Goal: Task Accomplishment & Management: Complete application form

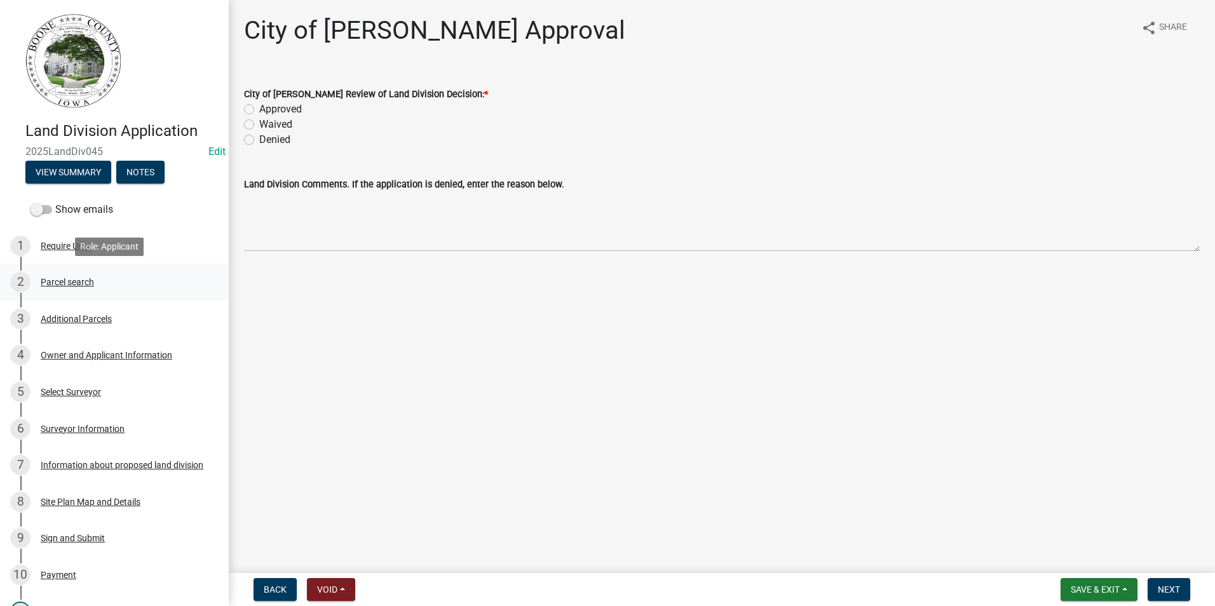
click at [72, 282] on div "Parcel search" at bounding box center [67, 282] width 53 height 9
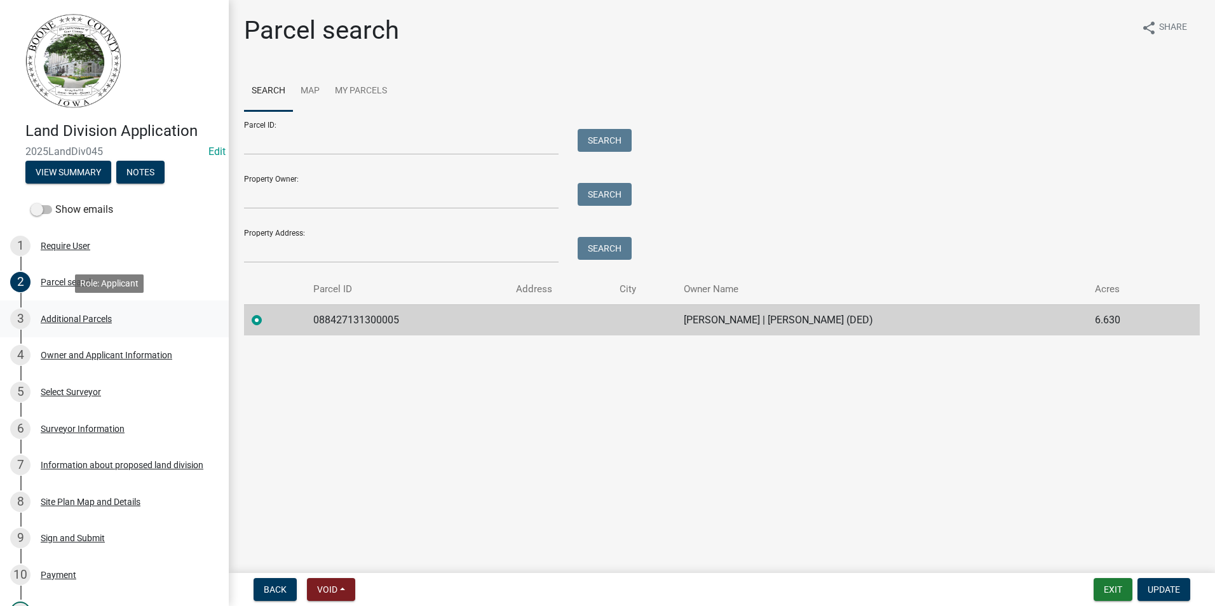
click at [83, 320] on div "Additional Parcels" at bounding box center [76, 318] width 71 height 9
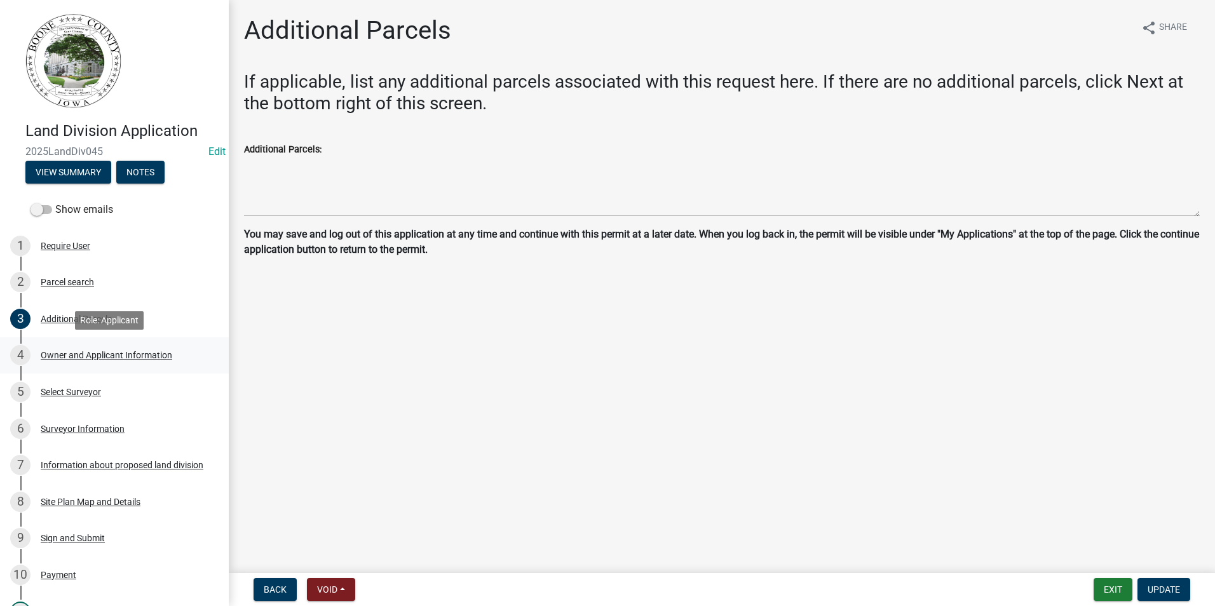
click at [84, 358] on div "Owner and Applicant Information" at bounding box center [107, 355] width 132 height 9
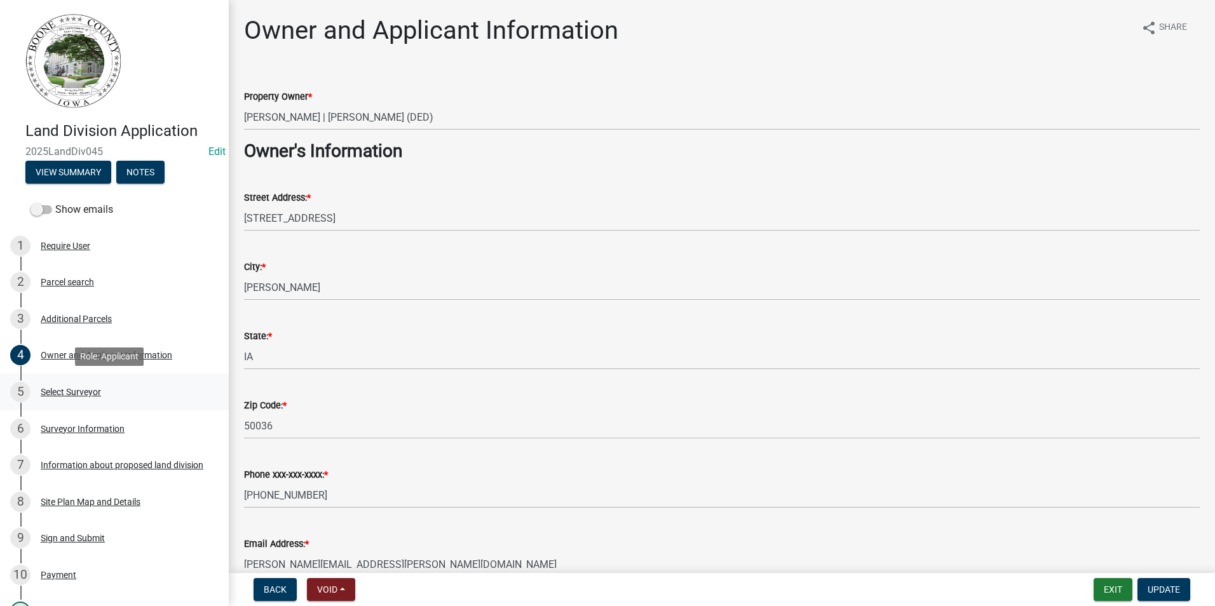
click at [77, 396] on div "Select Surveyor" at bounding box center [71, 392] width 60 height 9
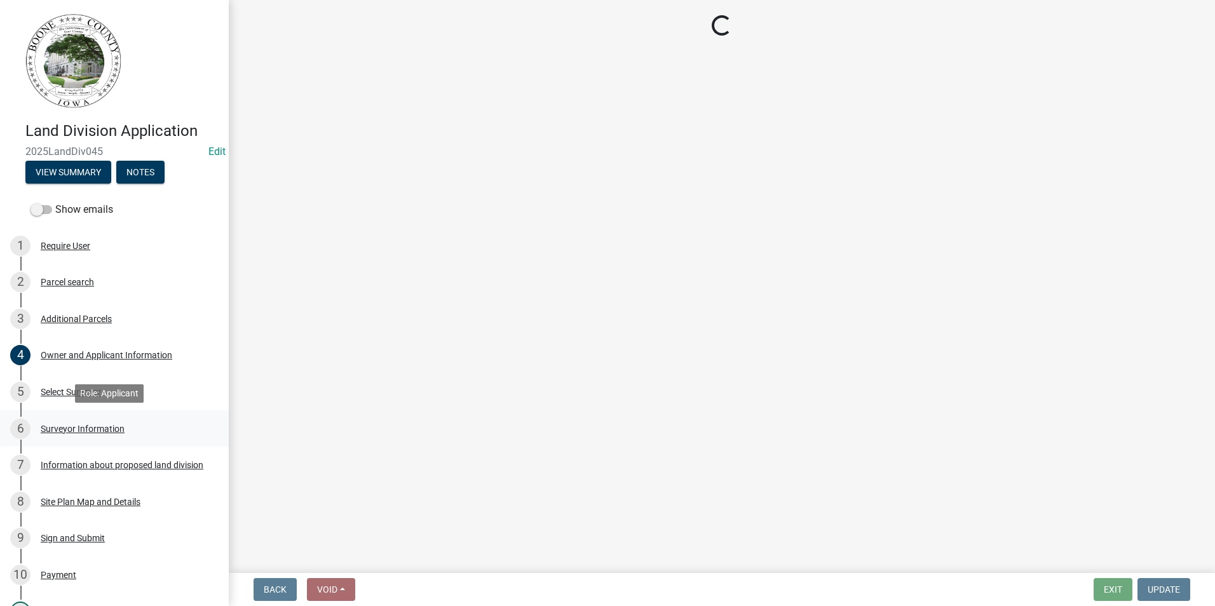
click at [81, 439] on link "6 Surveyor Information" at bounding box center [114, 428] width 229 height 37
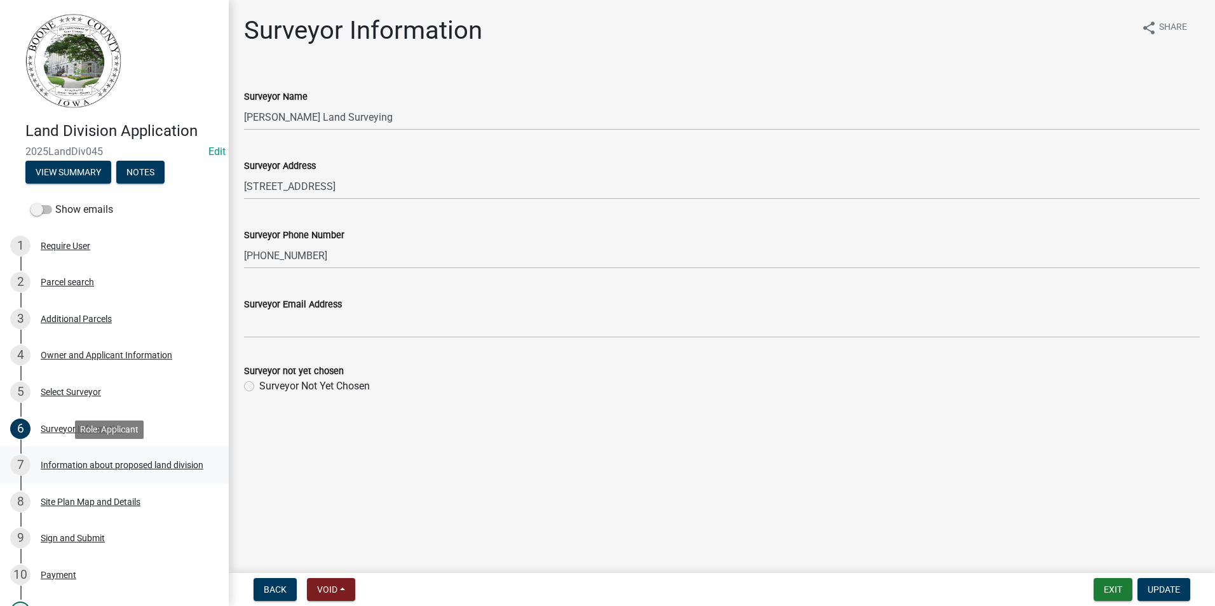
click at [78, 462] on div "Information about proposed land division" at bounding box center [122, 465] width 163 height 9
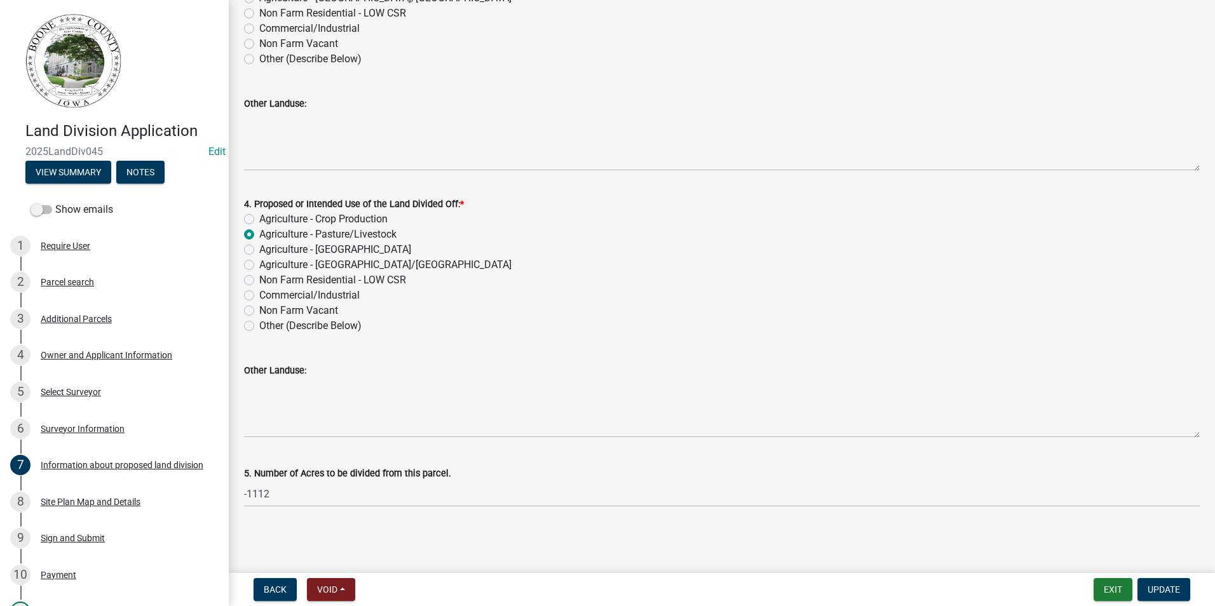
scroll to position [368, 0]
click at [71, 498] on div "Site Plan Map and Details" at bounding box center [91, 501] width 100 height 9
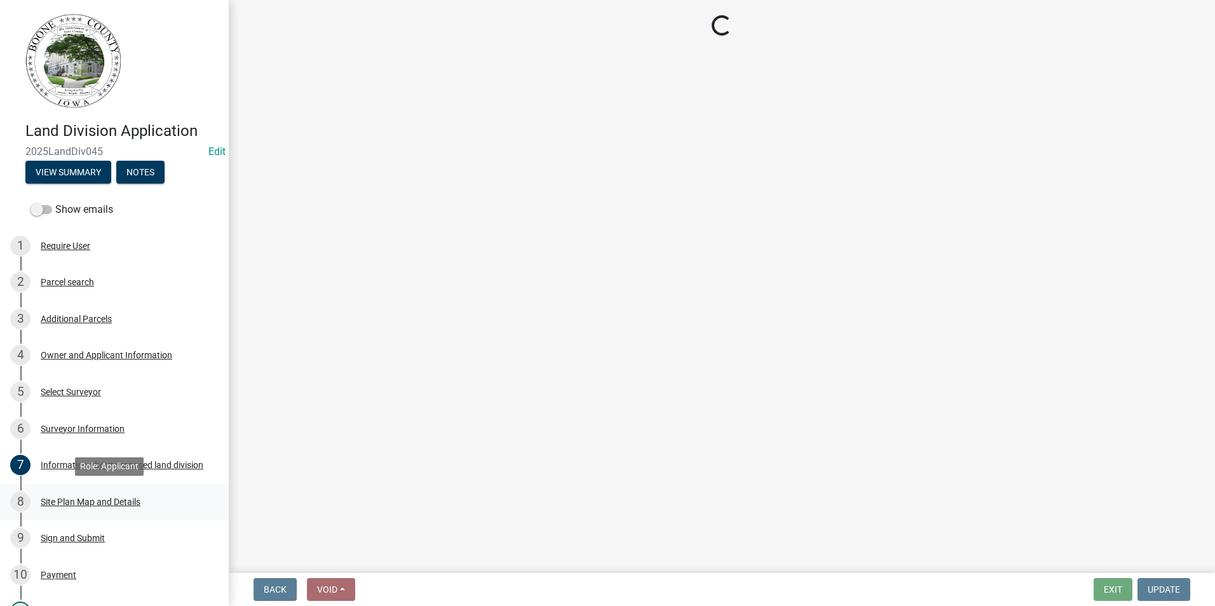
click at [60, 500] on div "Site Plan Map and Details" at bounding box center [91, 501] width 100 height 9
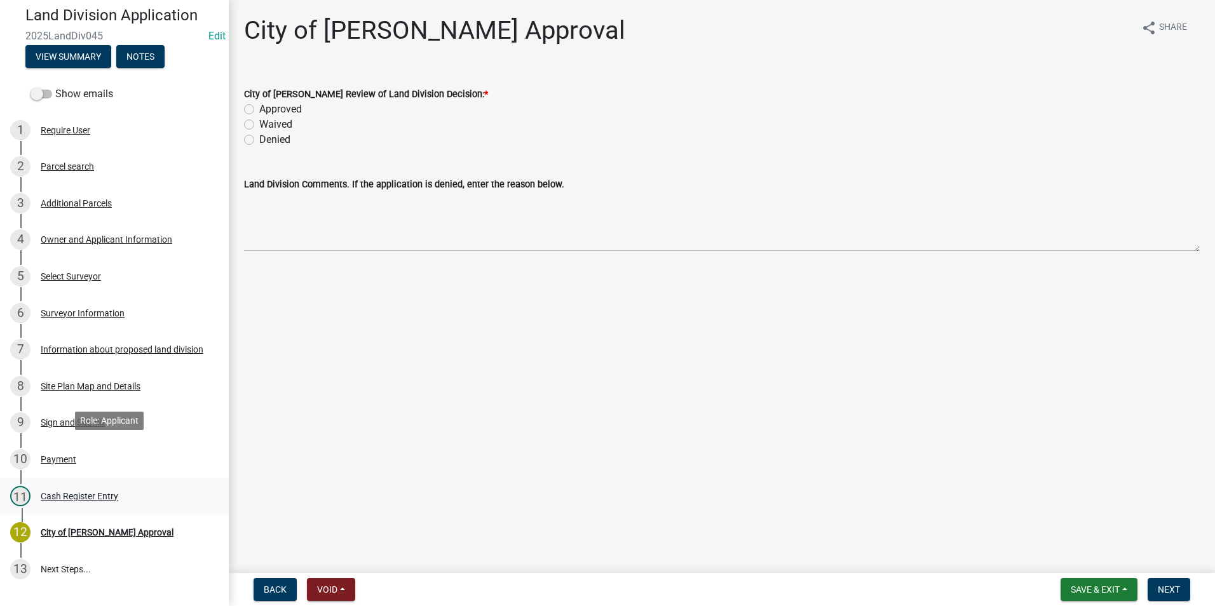
scroll to position [127, 0]
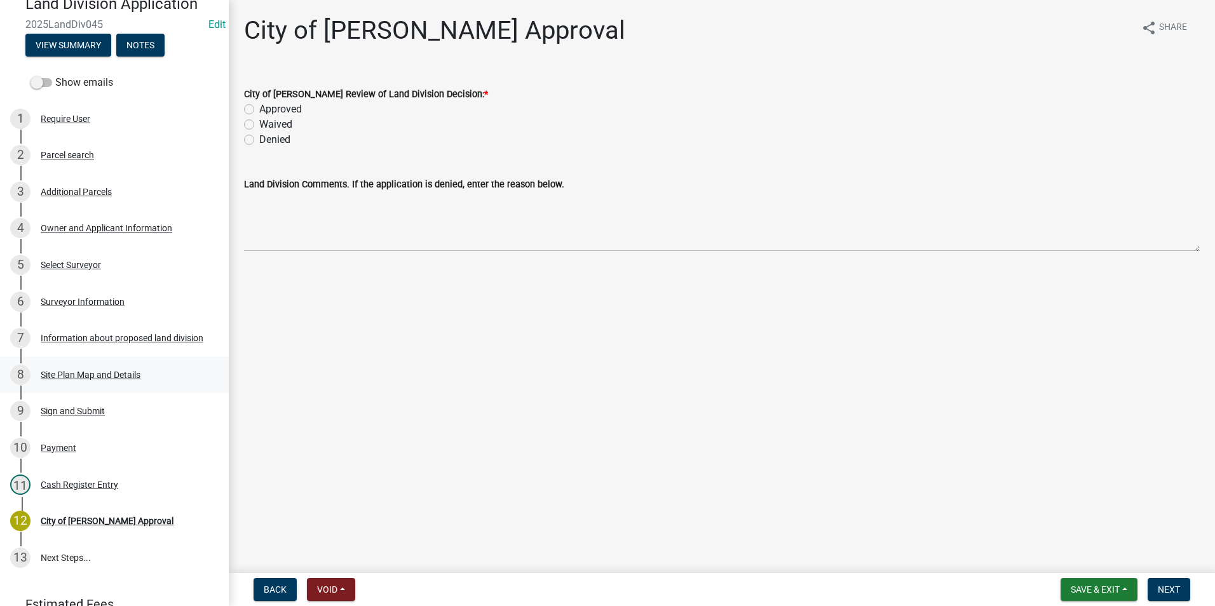
click at [95, 375] on div "Site Plan Map and Details" at bounding box center [91, 374] width 100 height 9
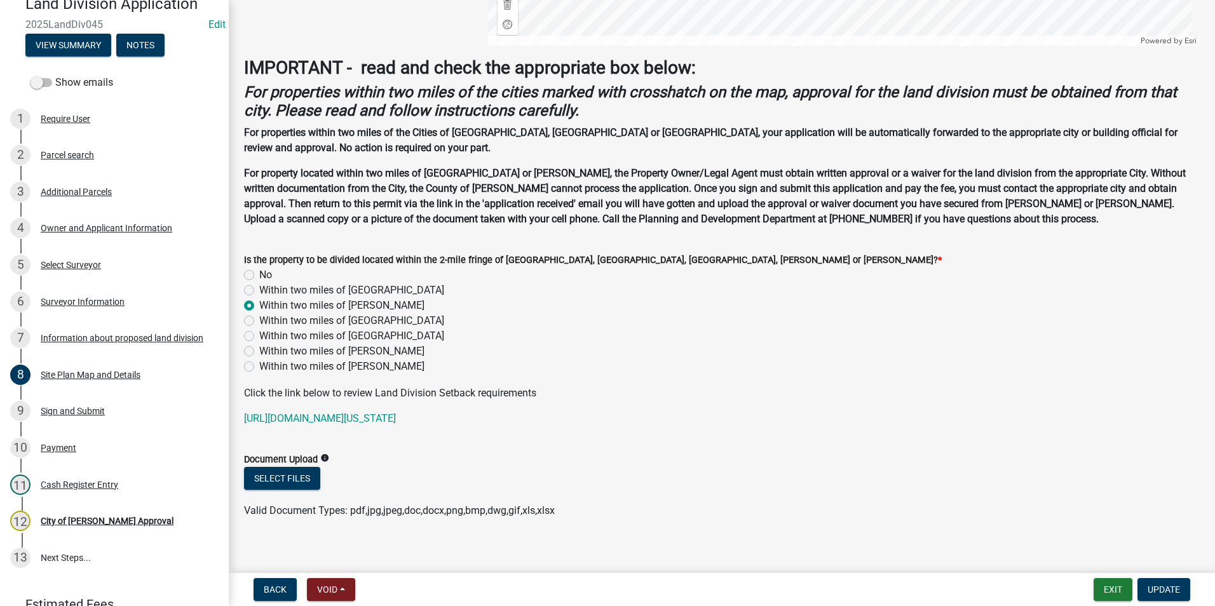
scroll to position [832, 0]
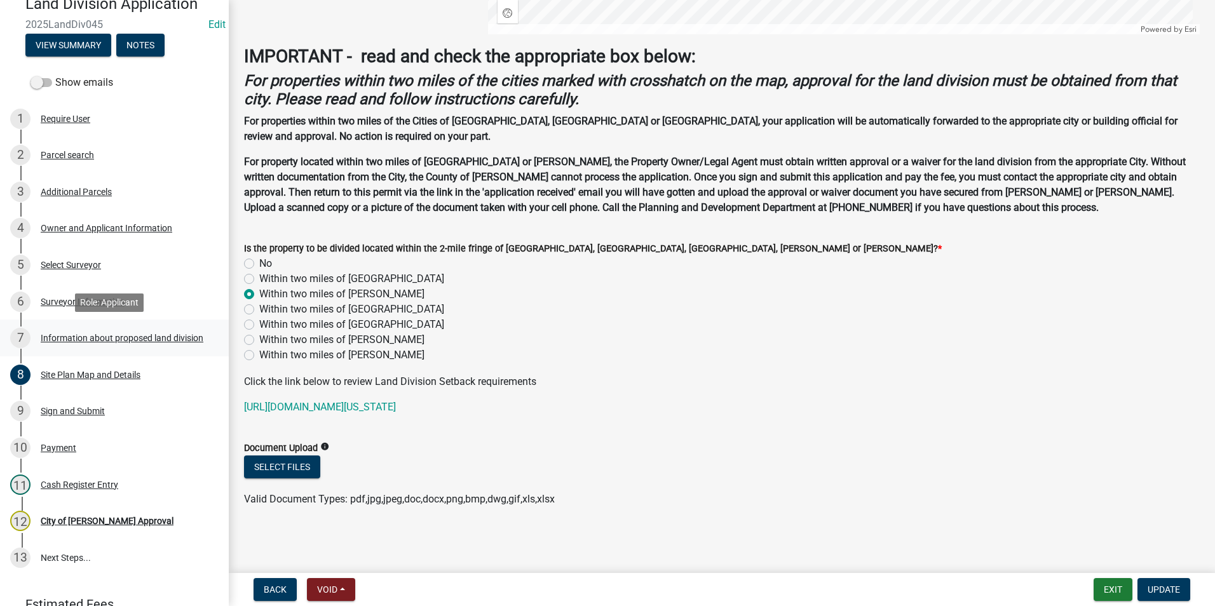
click at [93, 337] on div "Information about proposed land division" at bounding box center [122, 338] width 163 height 9
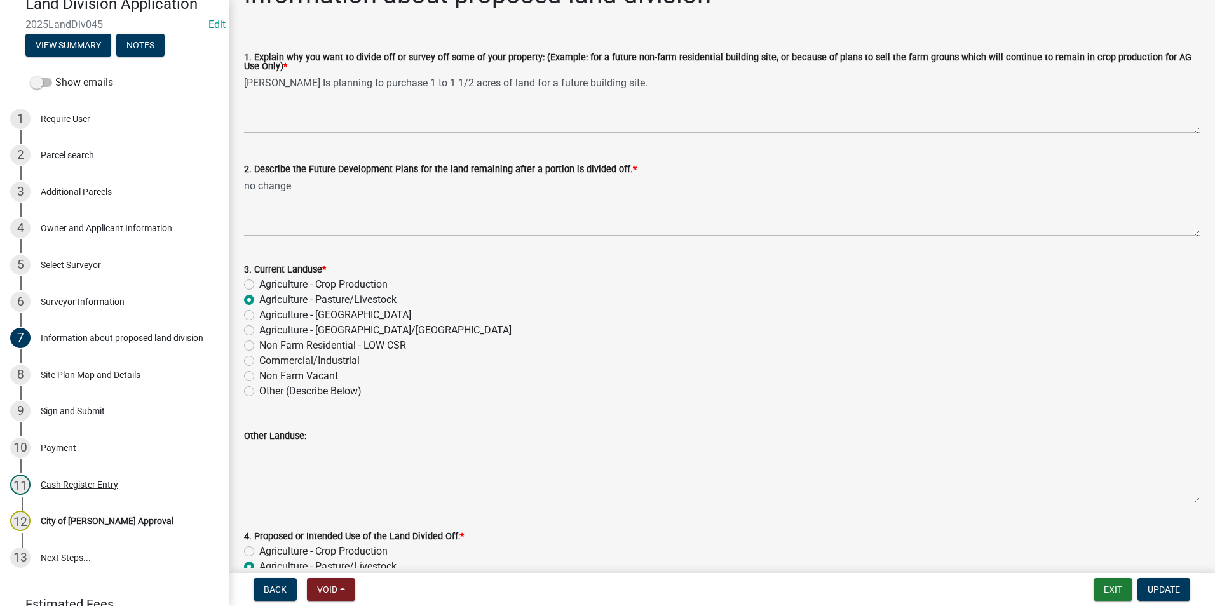
scroll to position [0, 0]
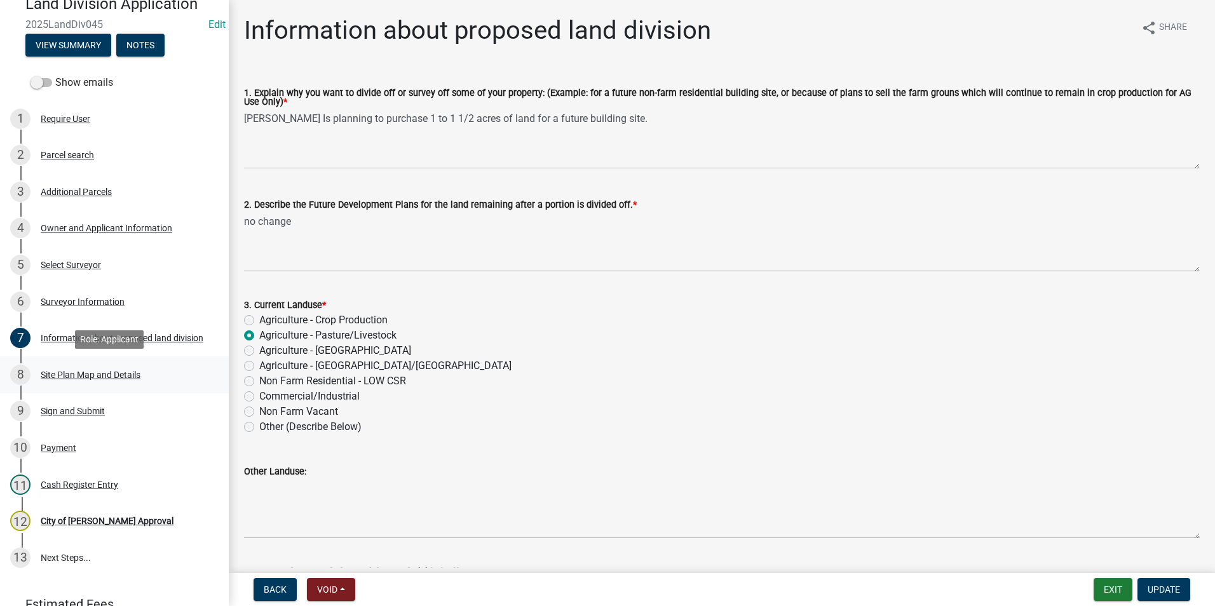
click at [95, 377] on div "Site Plan Map and Details" at bounding box center [91, 374] width 100 height 9
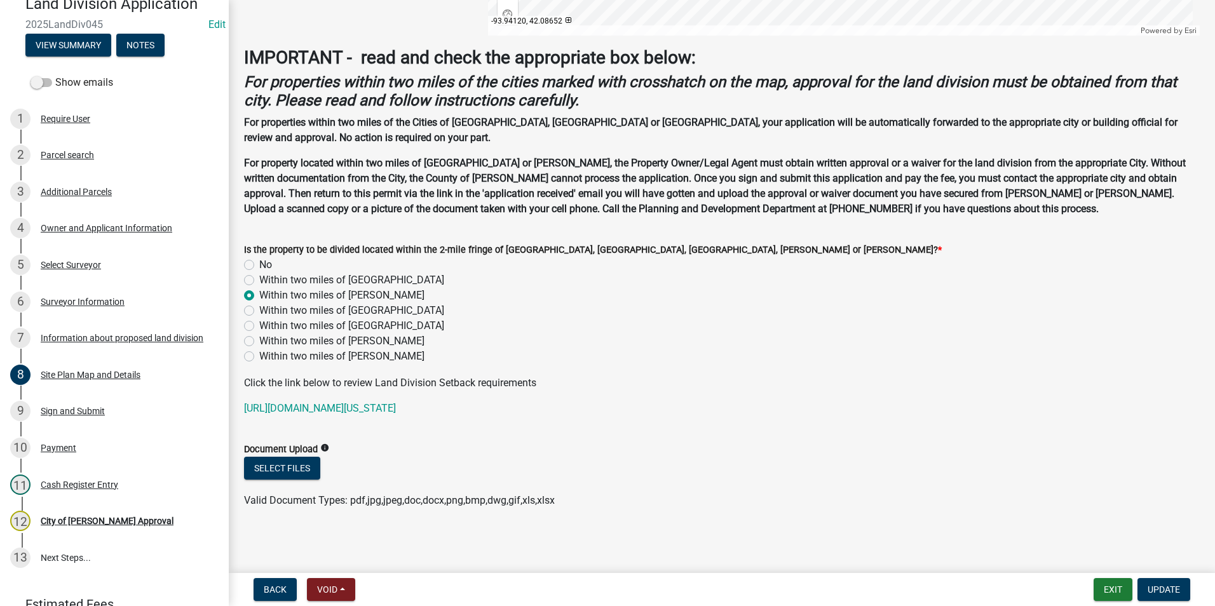
scroll to position [832, 0]
click at [92, 232] on div "Owner and Applicant Information" at bounding box center [107, 228] width 132 height 9
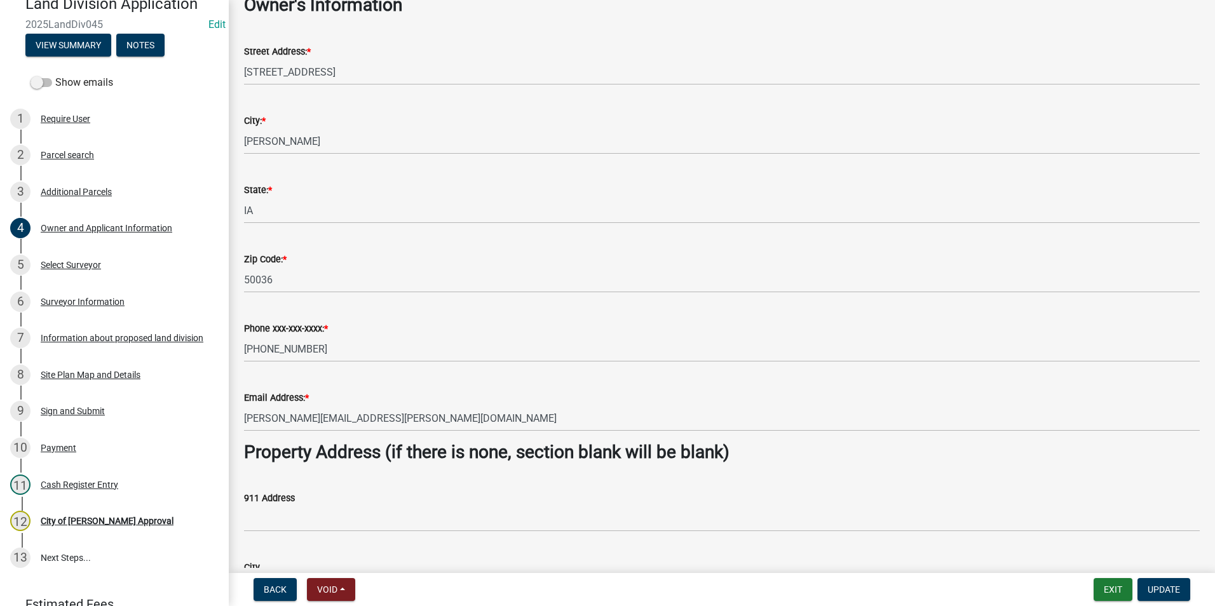
scroll to position [0, 0]
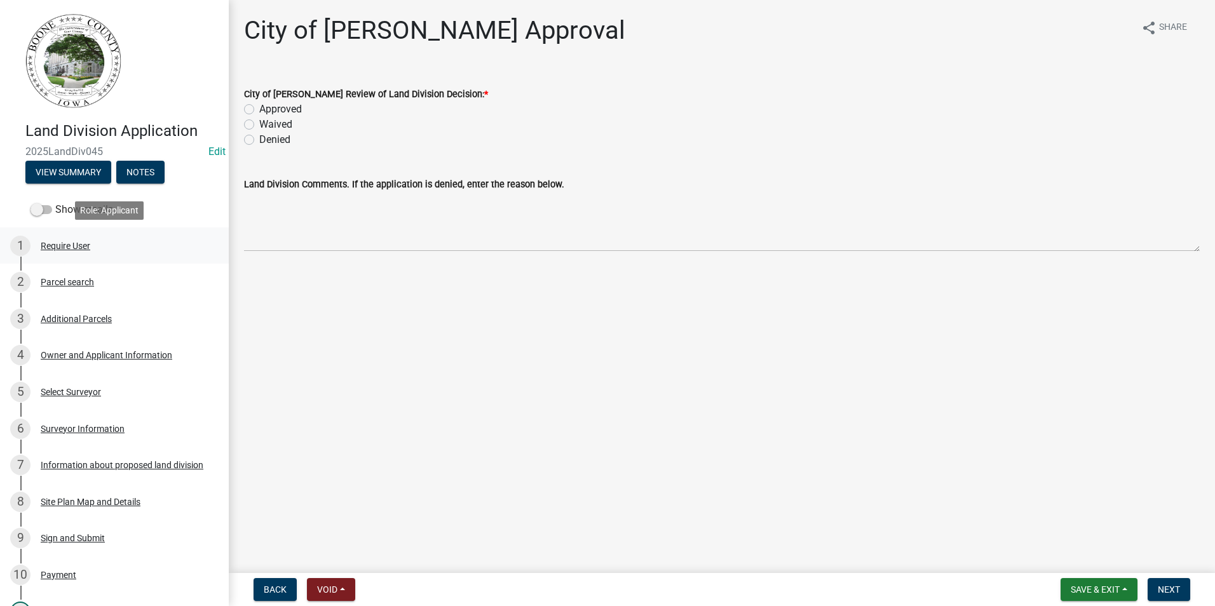
click at [71, 241] on div "Require User" at bounding box center [66, 245] width 50 height 9
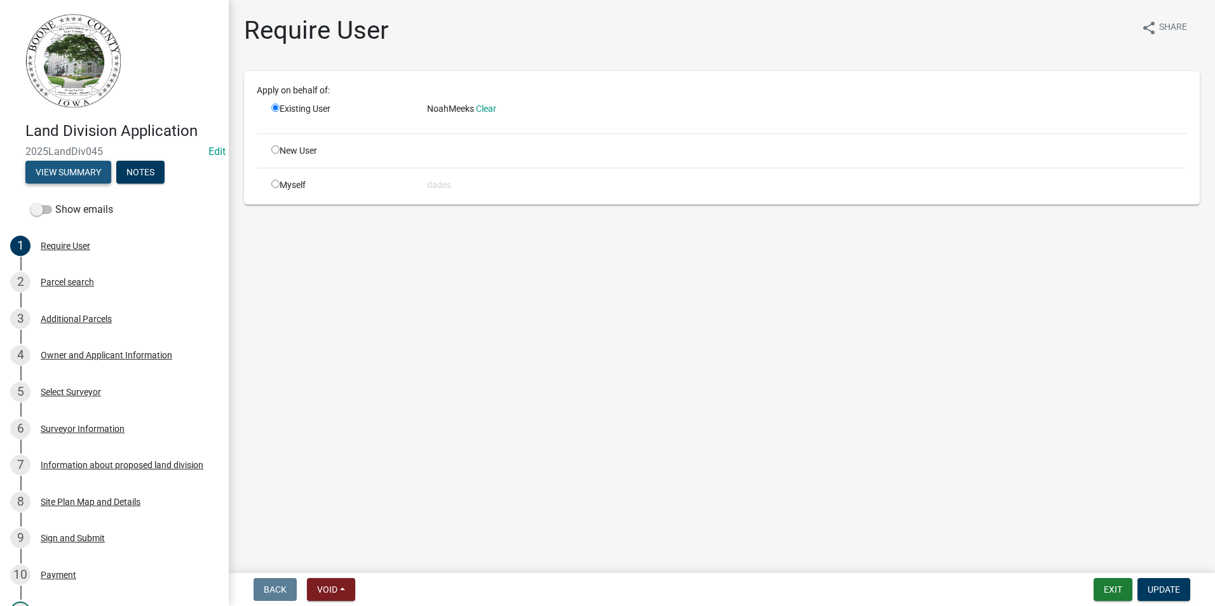
click at [78, 175] on button "View Summary" at bounding box center [68, 172] width 86 height 23
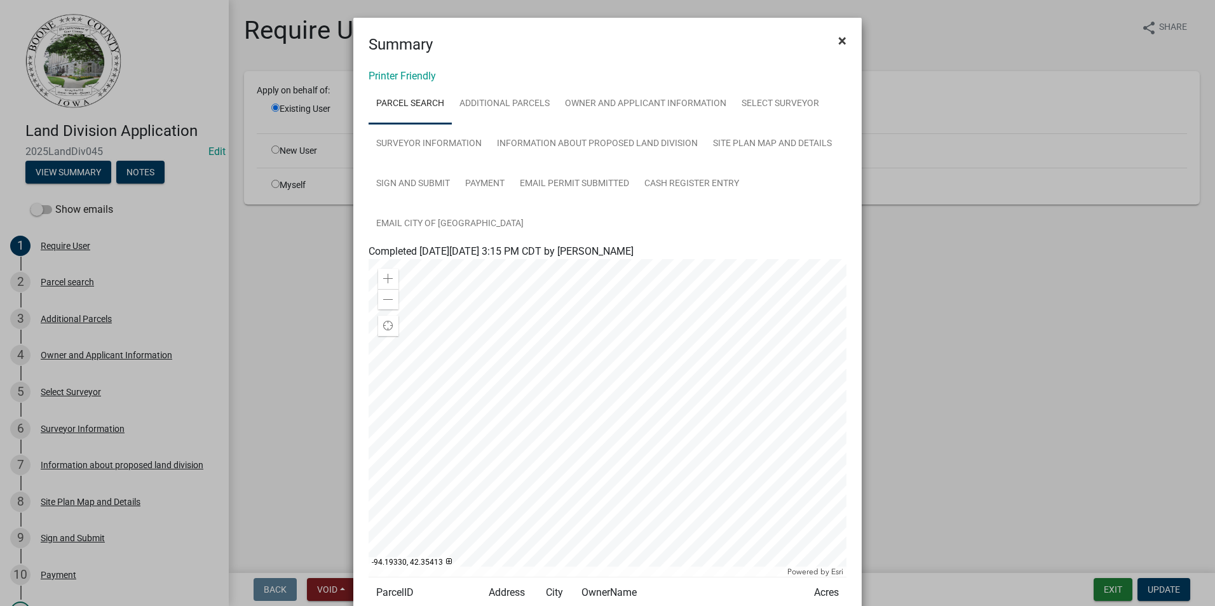
click at [840, 43] on span "×" at bounding box center [842, 41] width 8 height 18
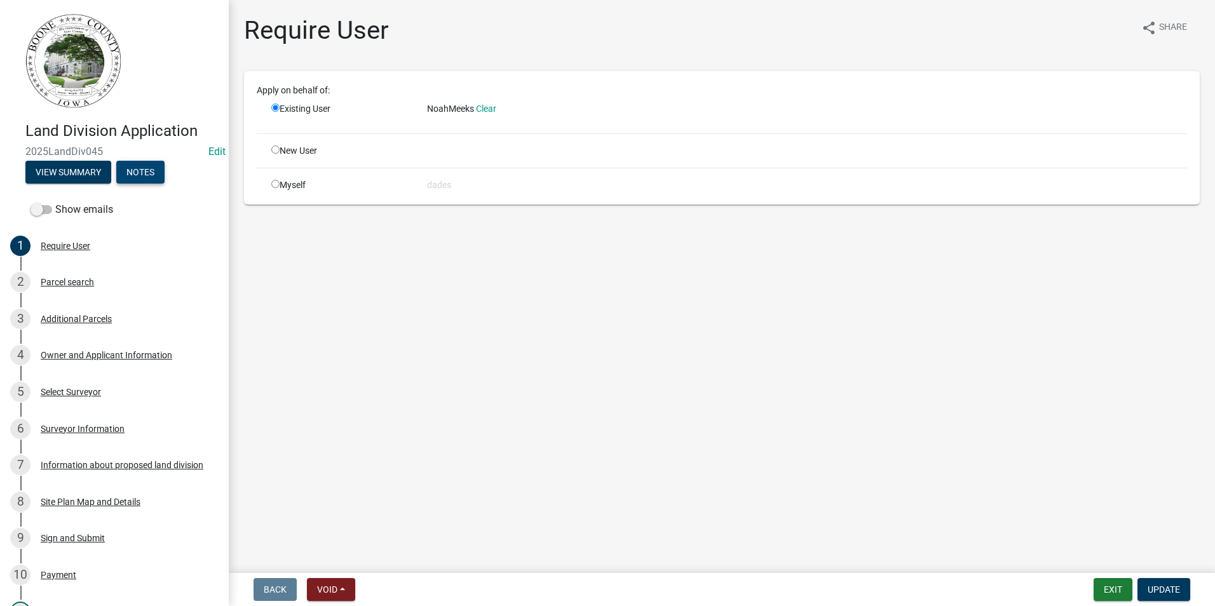
click at [153, 172] on button "Notes" at bounding box center [140, 172] width 48 height 23
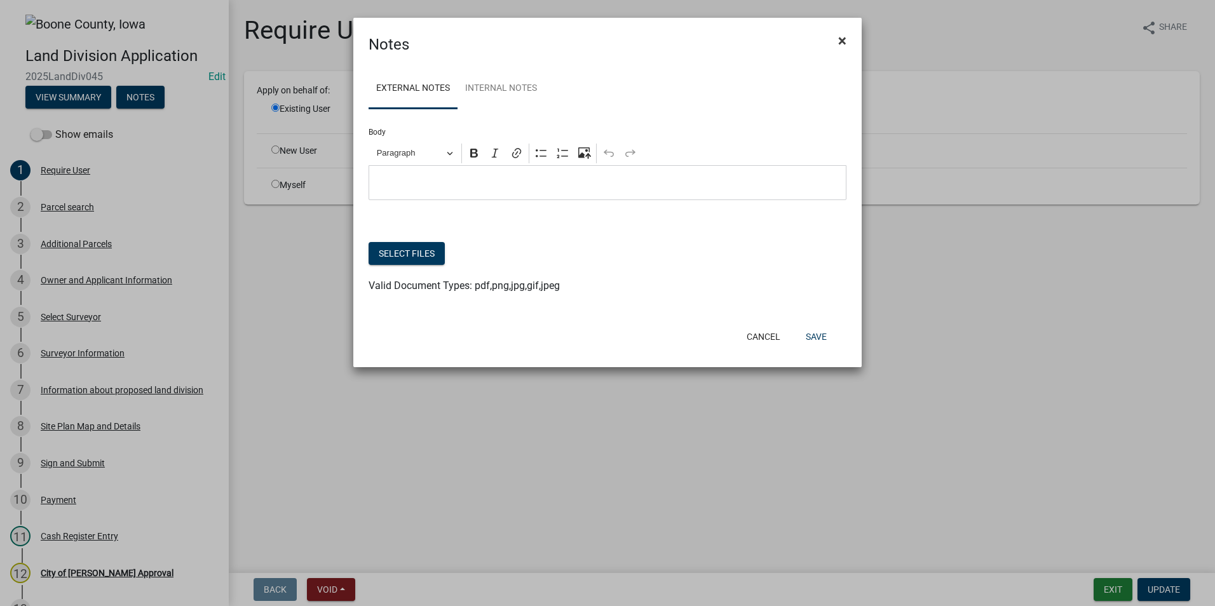
click at [839, 44] on span "×" at bounding box center [842, 41] width 8 height 18
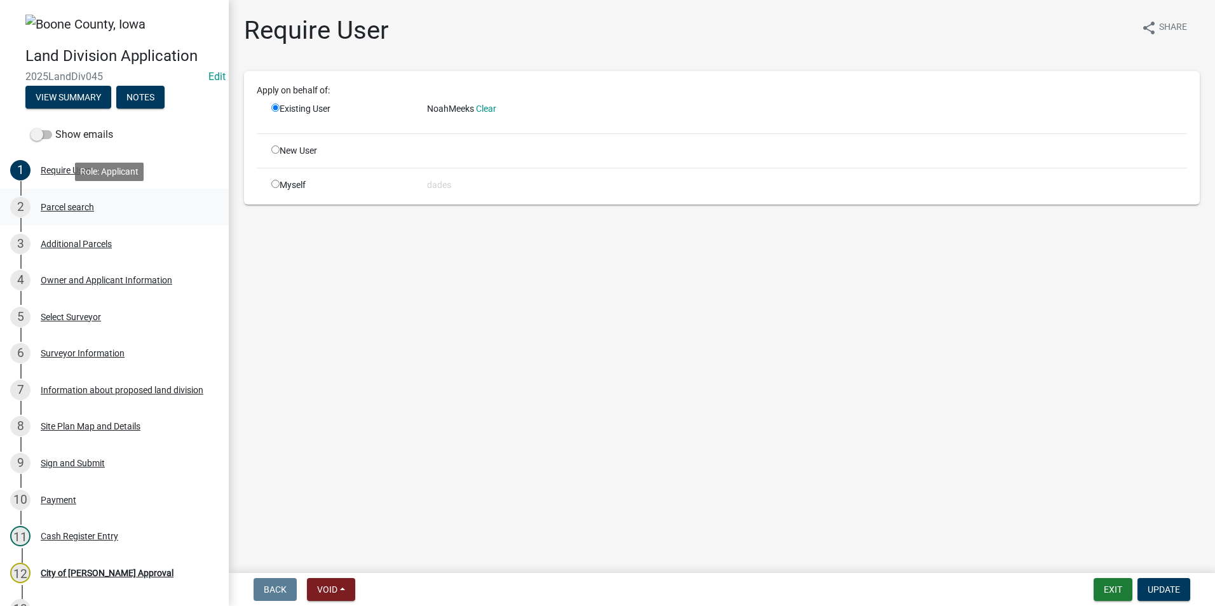
click at [74, 206] on div "Parcel search" at bounding box center [67, 207] width 53 height 9
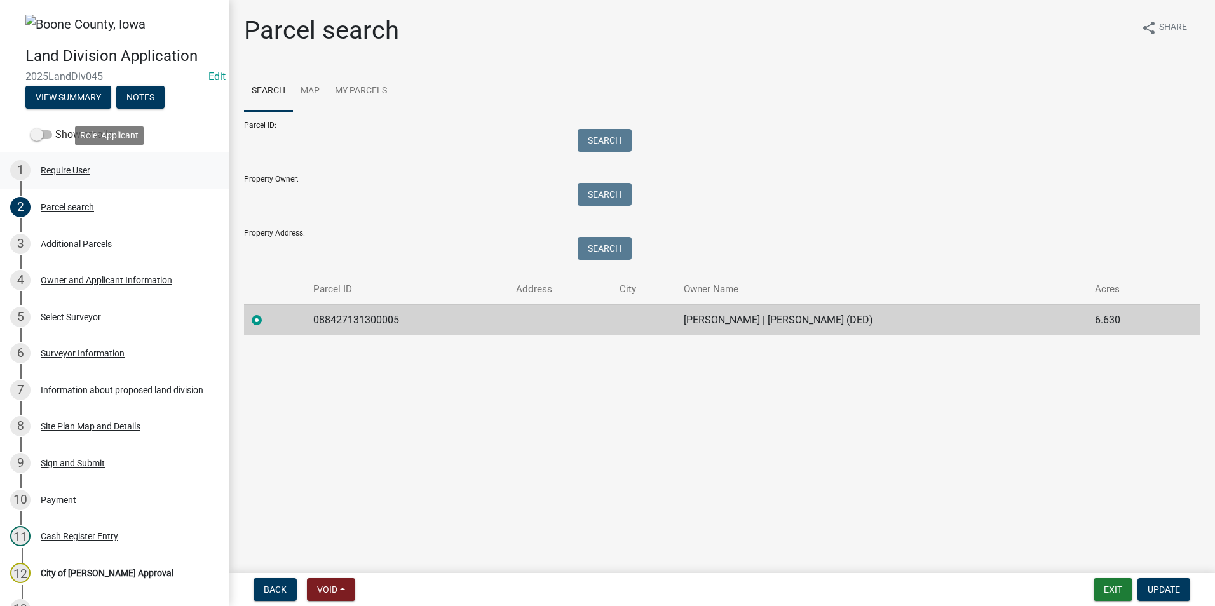
click at [69, 168] on div "Require User" at bounding box center [66, 170] width 50 height 9
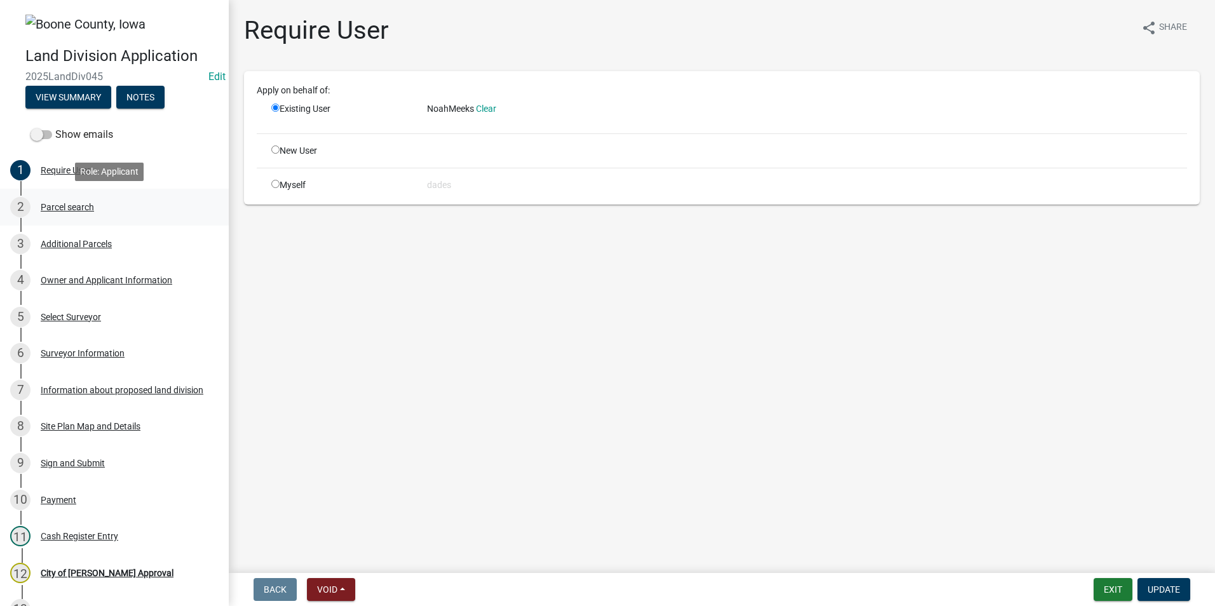
click at [69, 208] on div "Parcel search" at bounding box center [67, 207] width 53 height 9
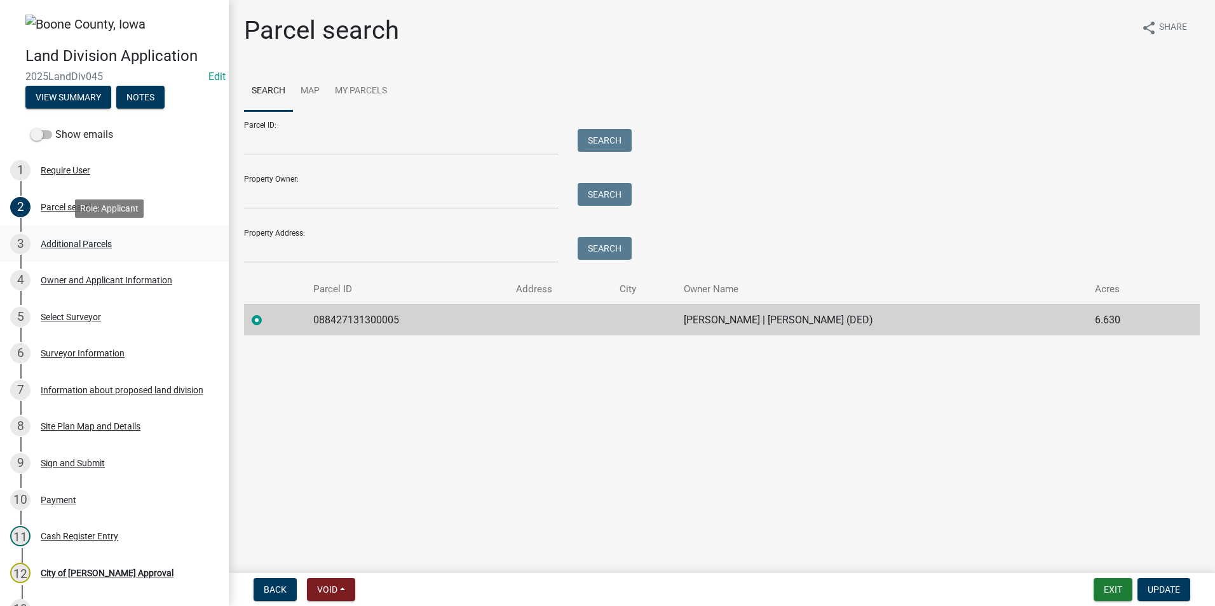
click at [102, 245] on div "Additional Parcels" at bounding box center [76, 244] width 71 height 9
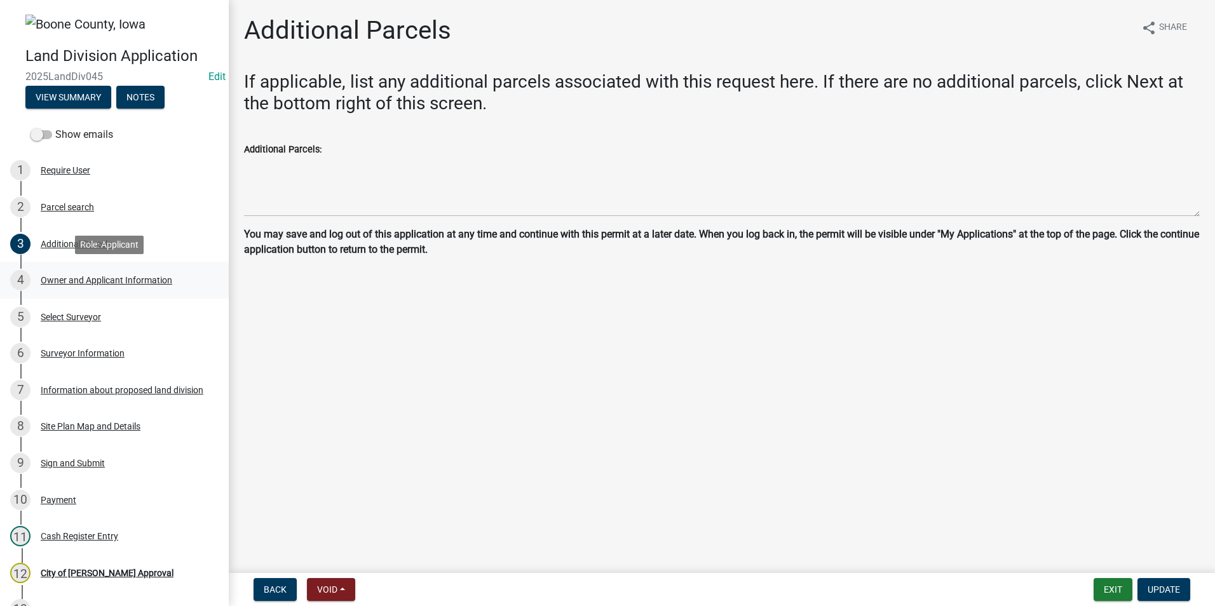
click at [106, 281] on div "Owner and Applicant Information" at bounding box center [107, 280] width 132 height 9
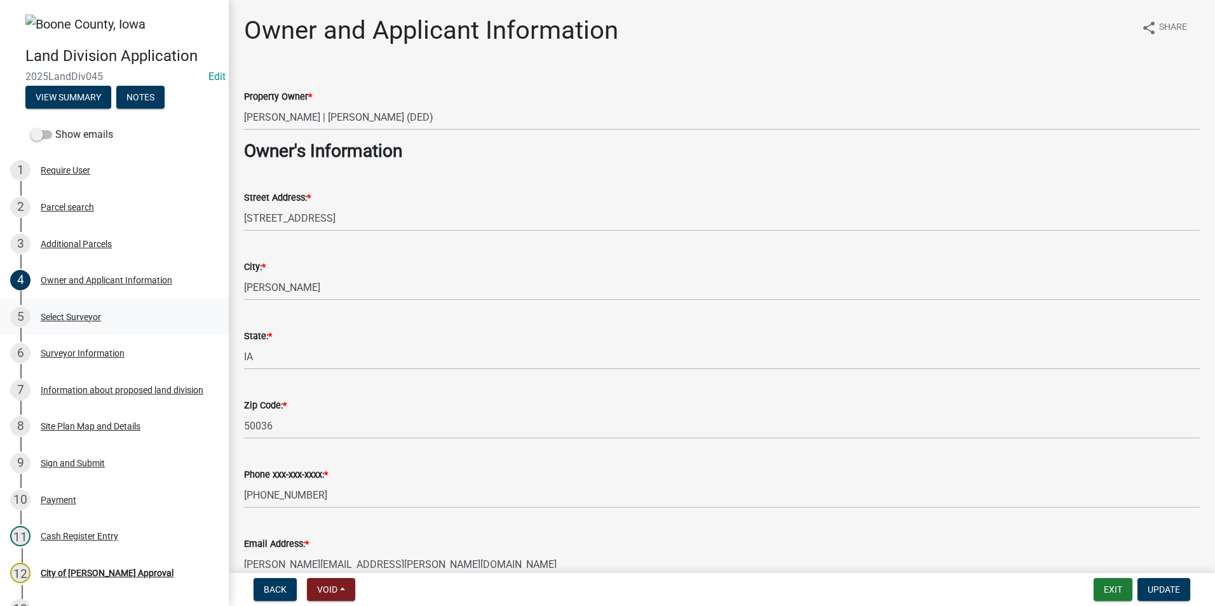
click at [78, 313] on div "Select Surveyor" at bounding box center [71, 317] width 60 height 9
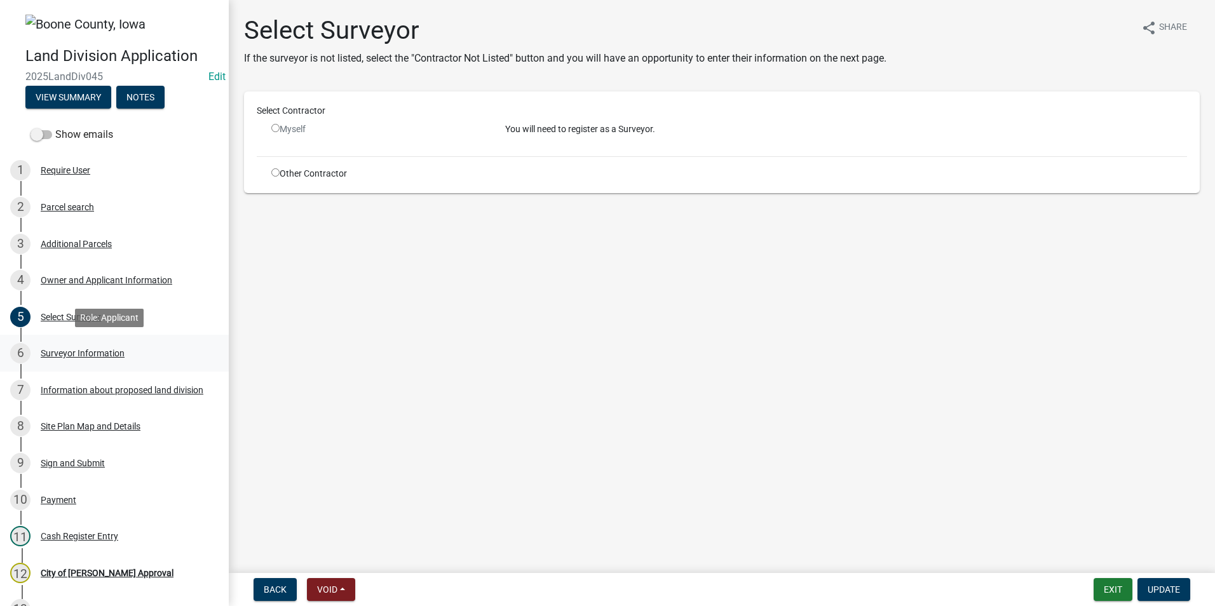
click at [83, 354] on div "Surveyor Information" at bounding box center [83, 353] width 84 height 9
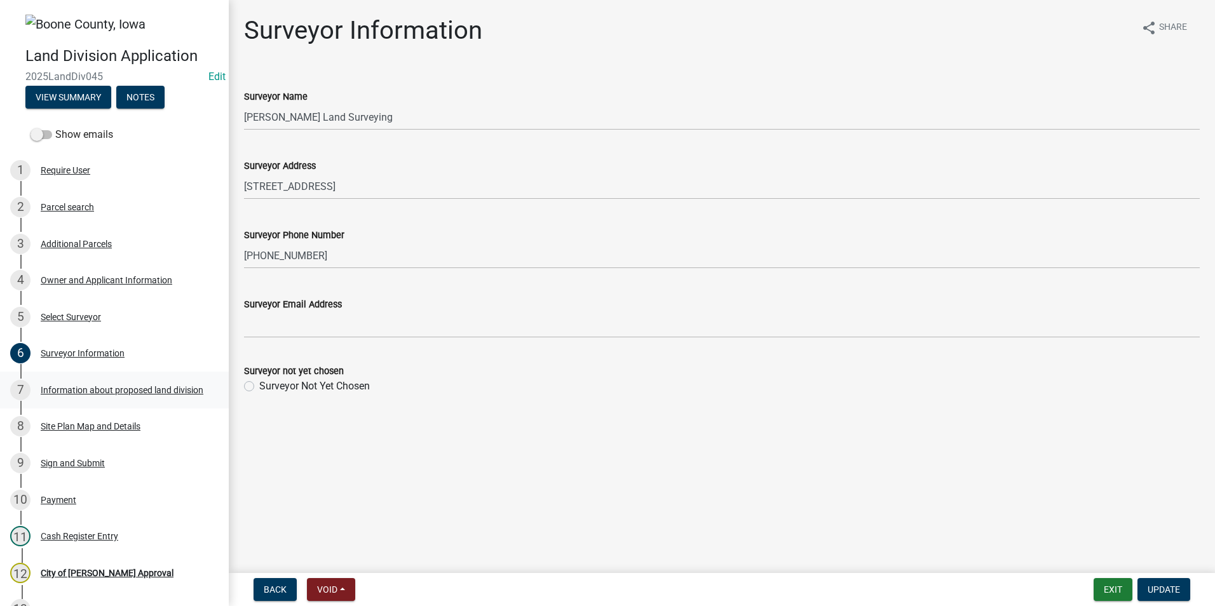
click at [100, 386] on div "Information about proposed land division" at bounding box center [122, 390] width 163 height 9
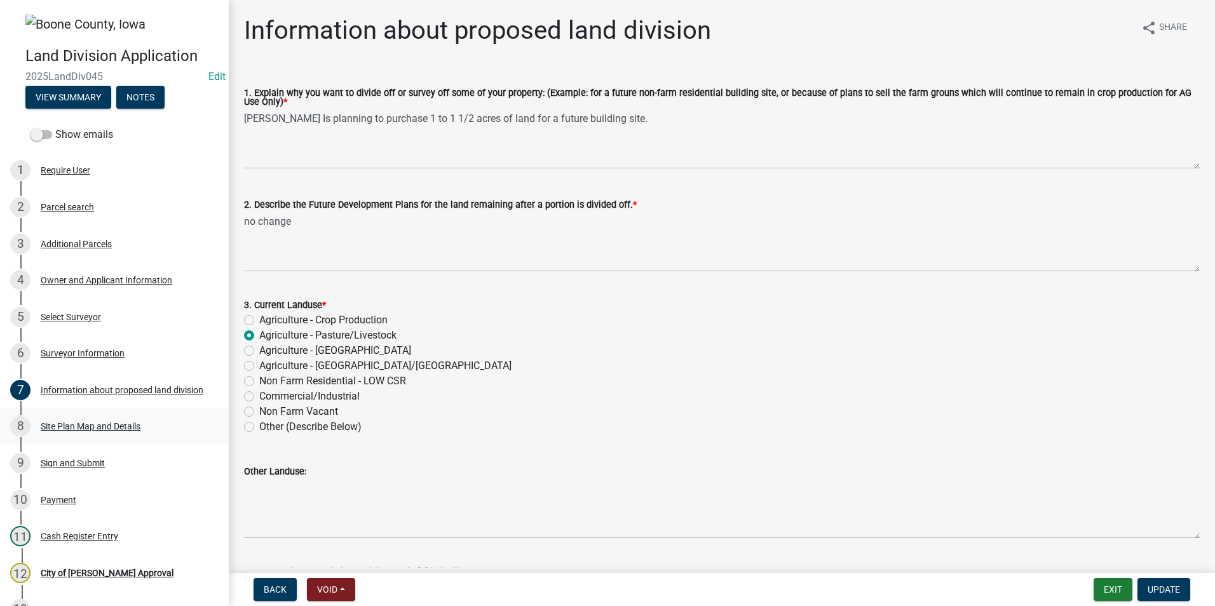
click at [61, 426] on div "Site Plan Map and Details" at bounding box center [91, 426] width 100 height 9
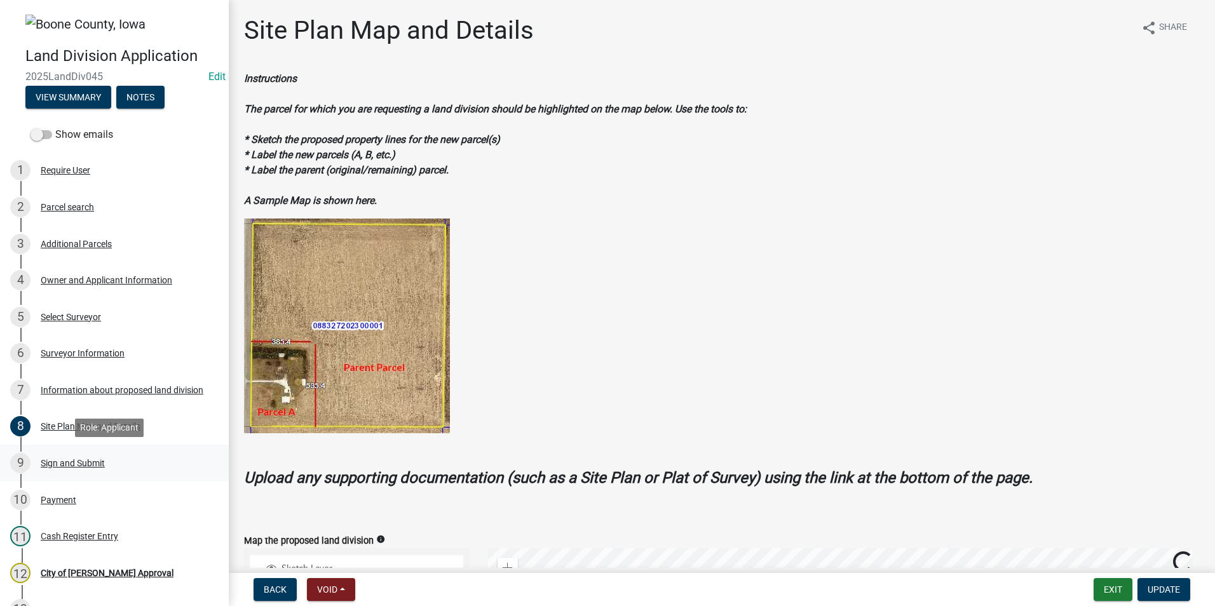
click at [81, 466] on div "Sign and Submit" at bounding box center [73, 463] width 64 height 9
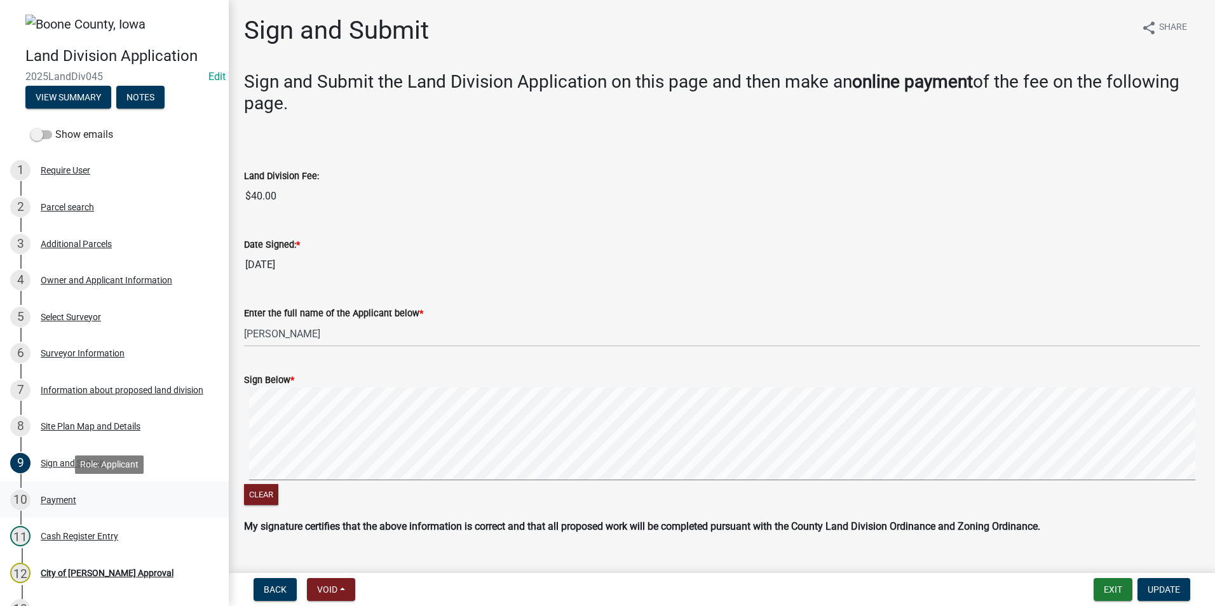
click at [51, 497] on div "Payment" at bounding box center [59, 500] width 36 height 9
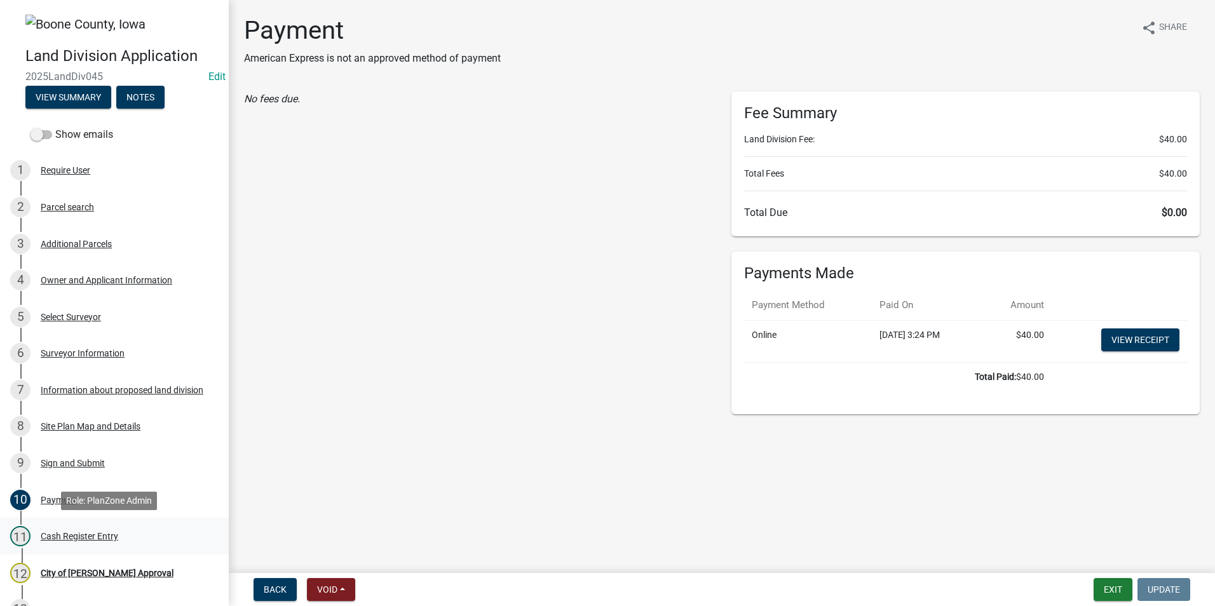
click at [56, 534] on div "Cash Register Entry" at bounding box center [80, 536] width 78 height 9
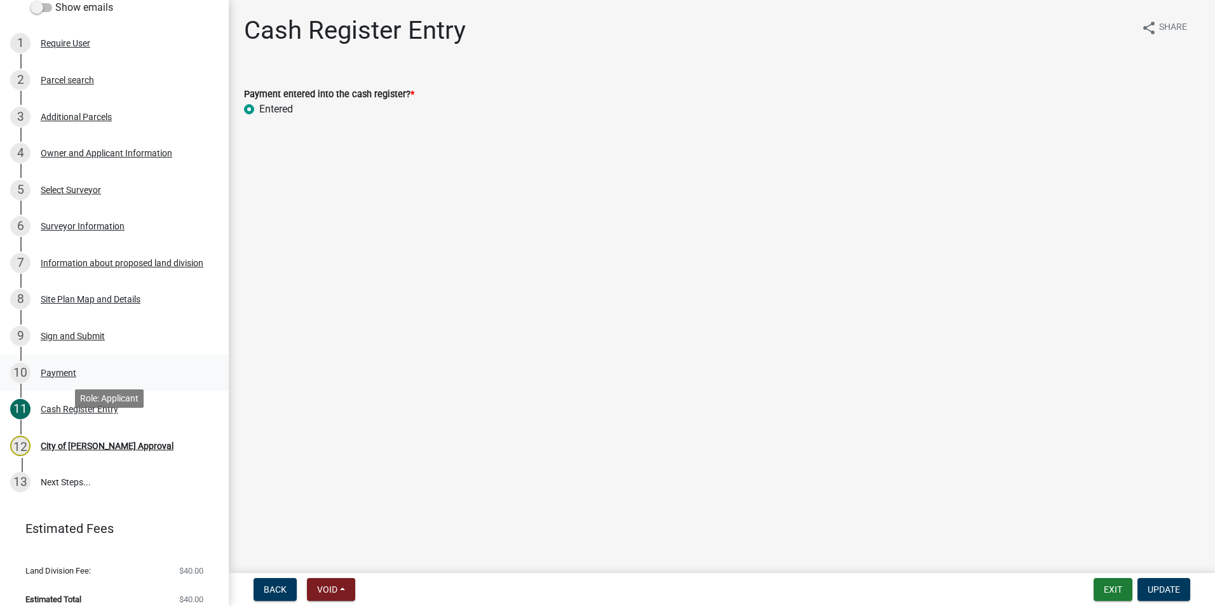
scroll to position [140, 0]
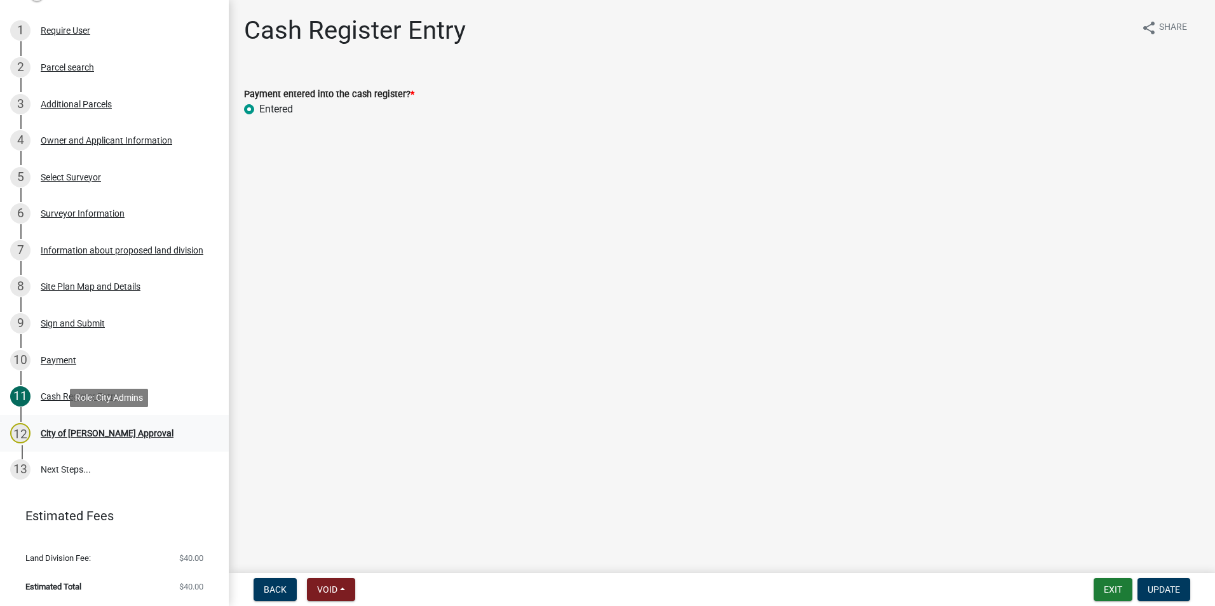
click at [86, 435] on div "City of [PERSON_NAME] Approval" at bounding box center [107, 433] width 133 height 9
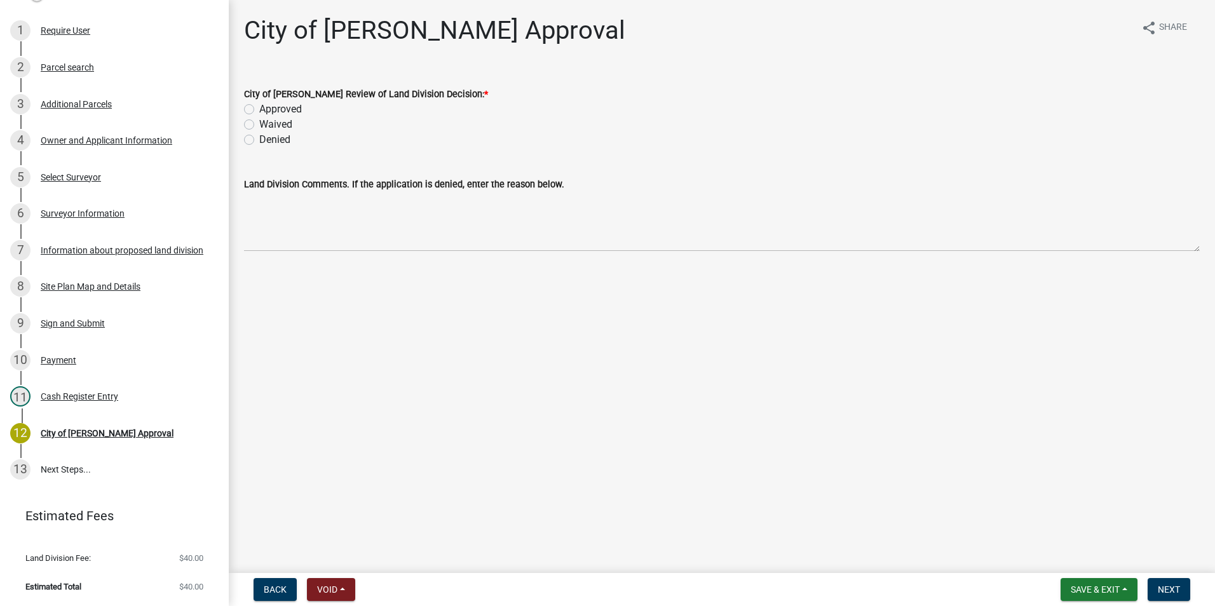
click at [259, 104] on label "Approved" at bounding box center [280, 109] width 43 height 15
click at [259, 104] on input "Approved" at bounding box center [263, 106] width 8 height 8
radio input "true"
click at [1085, 588] on span "Save & Exit" at bounding box center [1094, 589] width 49 height 10
click at [1081, 527] on button "Save" at bounding box center [1087, 526] width 102 height 30
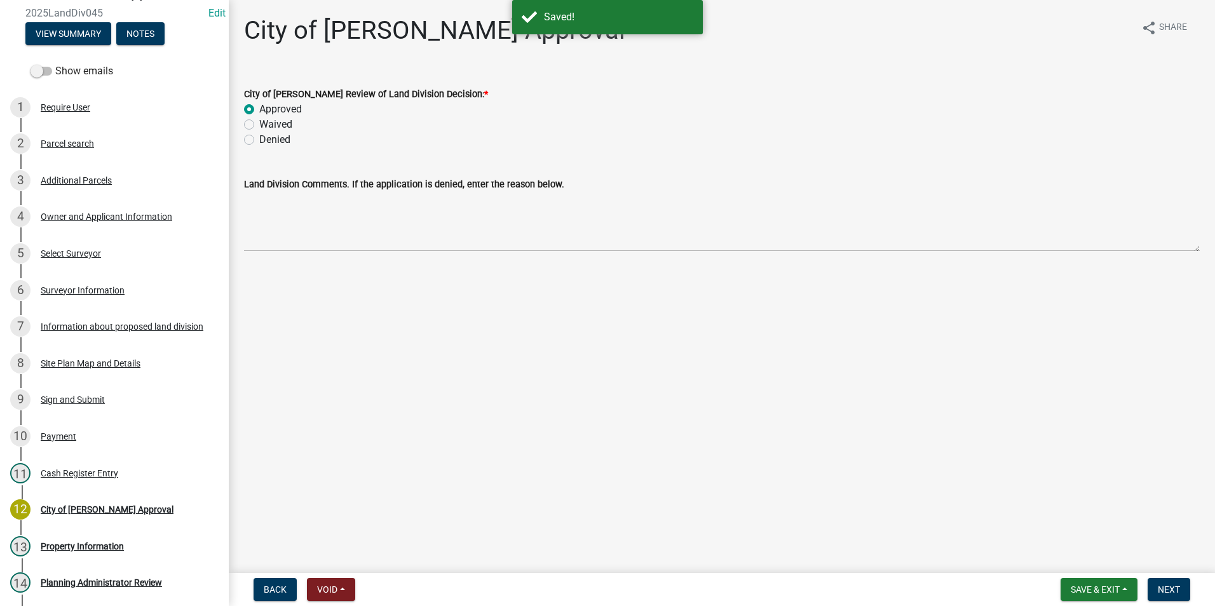
scroll to position [215, 0]
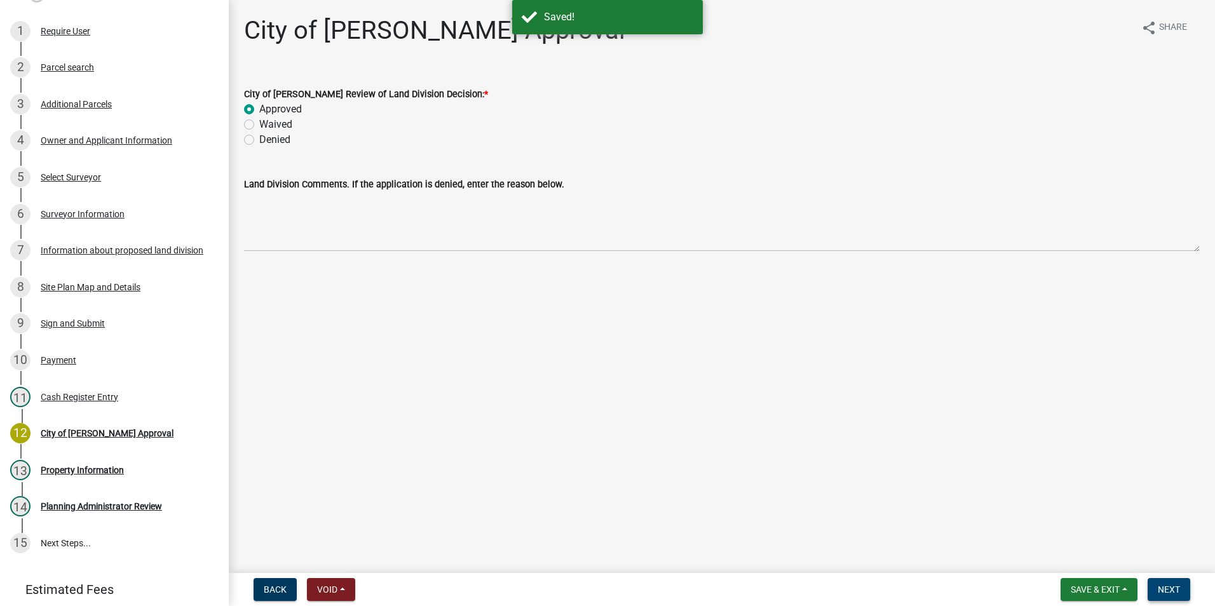
click at [1177, 583] on button "Next" at bounding box center [1168, 589] width 43 height 23
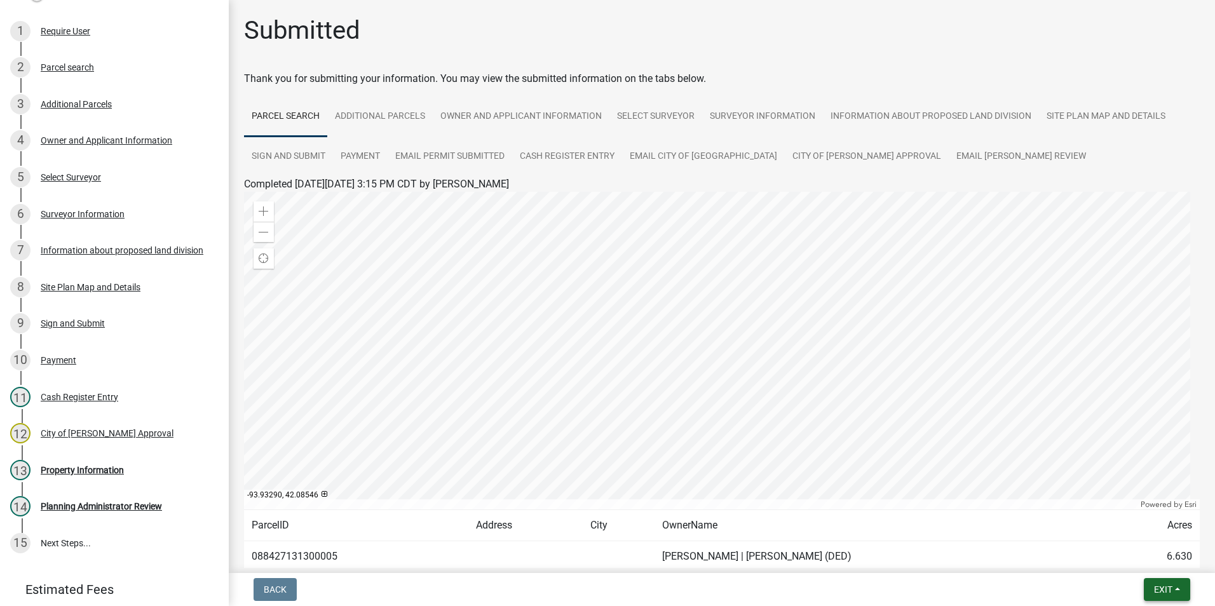
click at [1168, 590] on span "Exit" at bounding box center [1163, 589] width 18 height 10
click at [1048, 598] on div "Back Exit Save Save & Exit" at bounding box center [722, 589] width 966 height 23
